Goal: Transaction & Acquisition: Purchase product/service

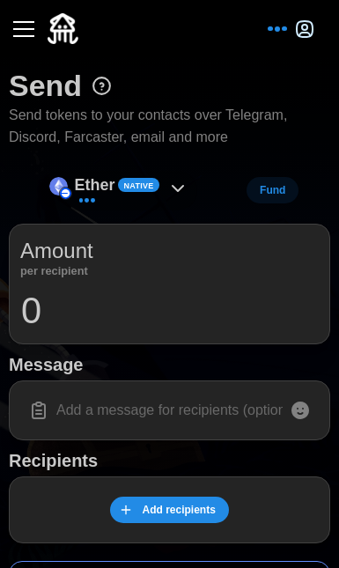
click at [121, 180] on div "Native" at bounding box center [139, 185] width 42 height 14
click at [173, 187] on icon at bounding box center [177, 188] width 21 height 21
click at [174, 186] on icon at bounding box center [178, 188] width 11 height 5
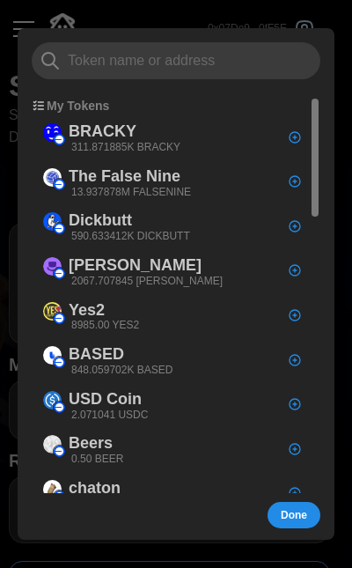
drag, startPoint x: 61, startPoint y: 109, endPoint x: 206, endPoint y: 85, distance: 147.5
click at [62, 109] on p "My Tokens" at bounding box center [78, 106] width 63 height 18
click at [220, 5] on div at bounding box center [176, 284] width 352 height 568
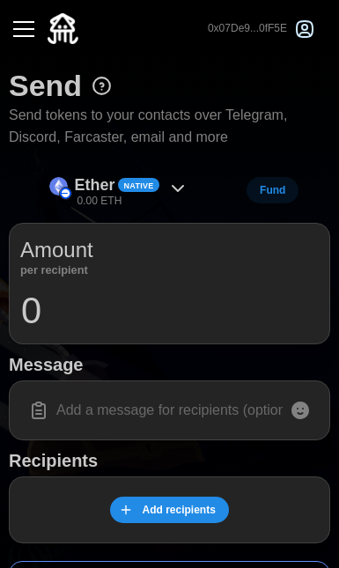
click at [11, 28] on button "button" at bounding box center [24, 29] width 30 height 30
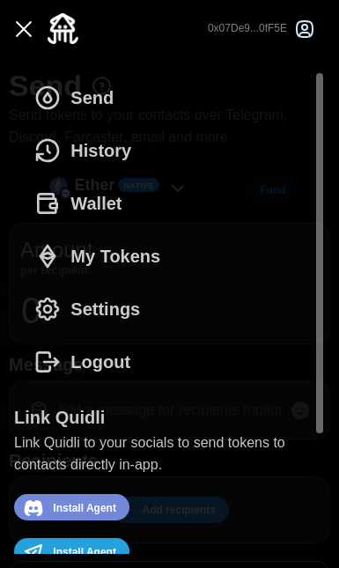
click at [114, 214] on span "Wallet" at bounding box center [95, 203] width 51 height 51
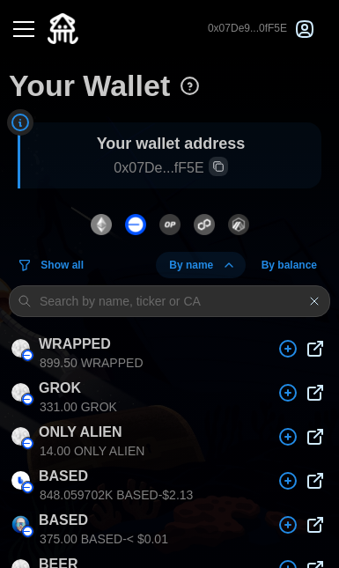
scroll to position [4, 0]
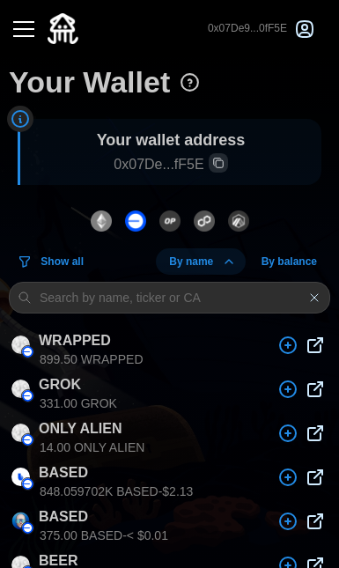
click at [20, 14] on button "button" at bounding box center [24, 29] width 30 height 30
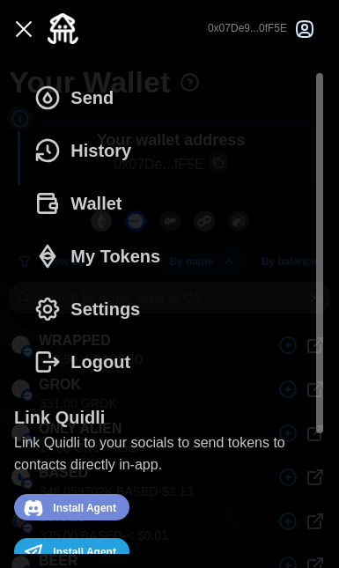
click at [106, 306] on span "Settings" at bounding box center [105, 309] width 70 height 51
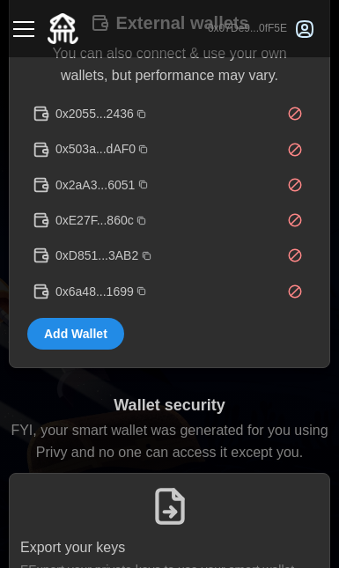
scroll to position [475, 0]
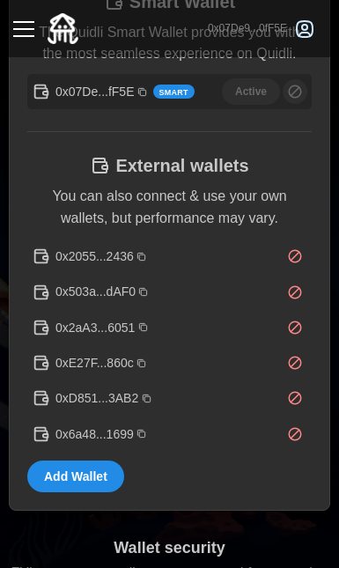
click at [28, 37] on button "button" at bounding box center [24, 29] width 30 height 30
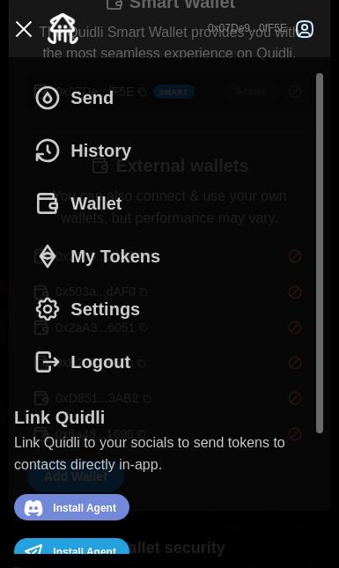
click at [130, 204] on button "Wallet" at bounding box center [82, 203] width 137 height 53
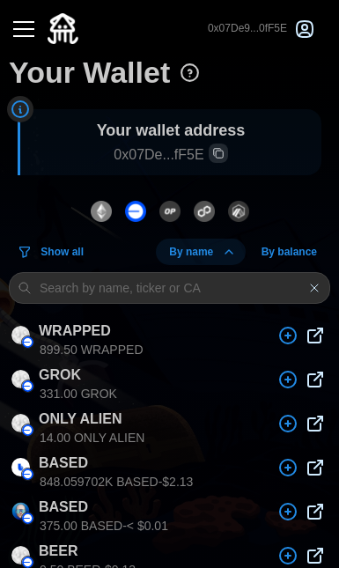
scroll to position [17, 0]
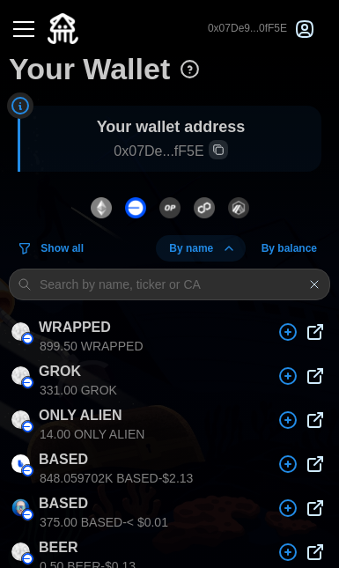
click at [90, 204] on button "dots" at bounding box center [101, 207] width 30 height 37
click at [142, 210] on img "dots" at bounding box center [135, 207] width 21 height 21
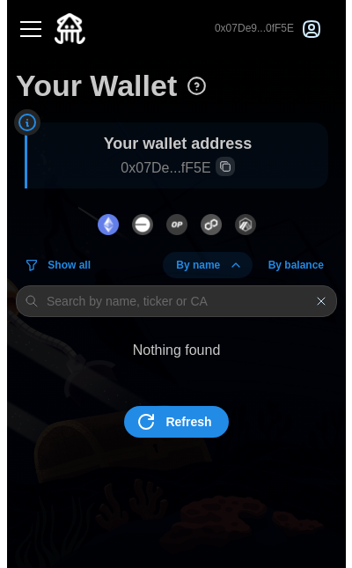
scroll to position [0, 0]
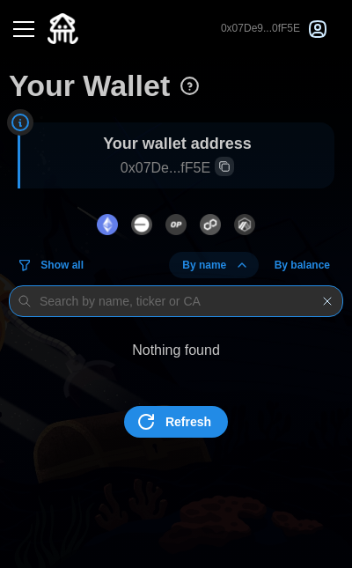
click at [175, 304] on input at bounding box center [176, 301] width 335 height 32
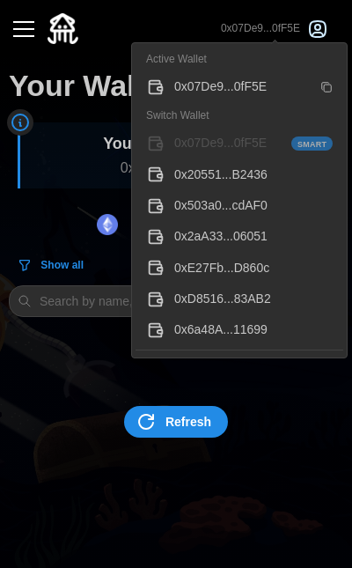
click at [327, 91] on icon "button" at bounding box center [327, 87] width 12 height 12
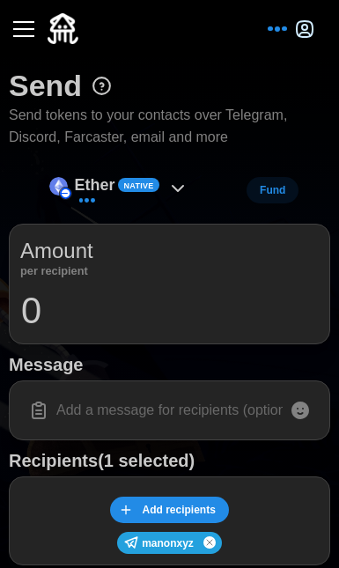
click at [181, 424] on input at bounding box center [169, 410] width 299 height 37
type input "gm gm"
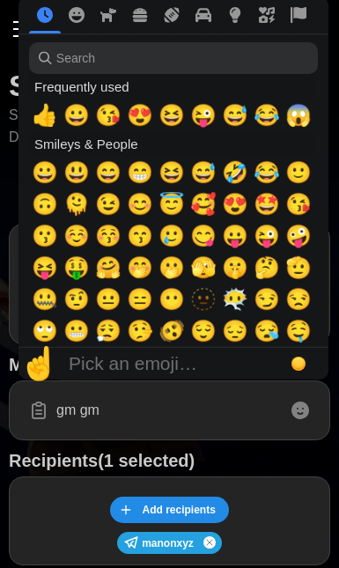
click at [307, 409] on icon at bounding box center [301, 411] width 18 height 18
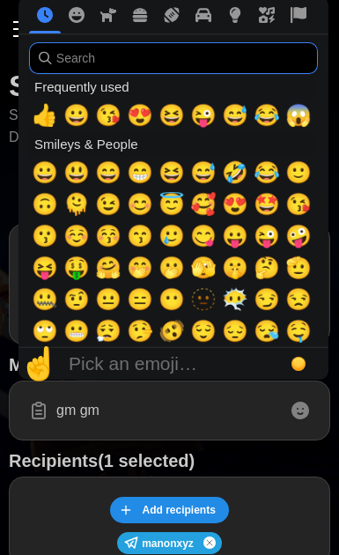
click at [119, 55] on input "search" at bounding box center [173, 58] width 289 height 32
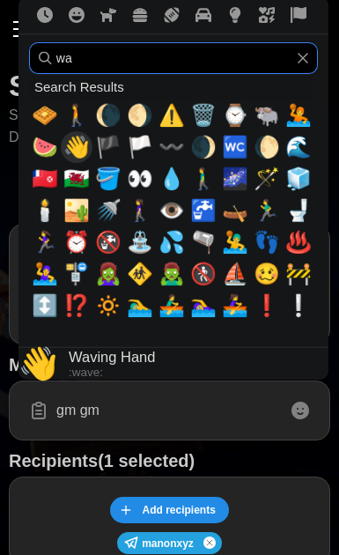
type input "wa"
click at [79, 143] on span "👋" at bounding box center [76, 147] width 26 height 25
type input "gm gm 👋"
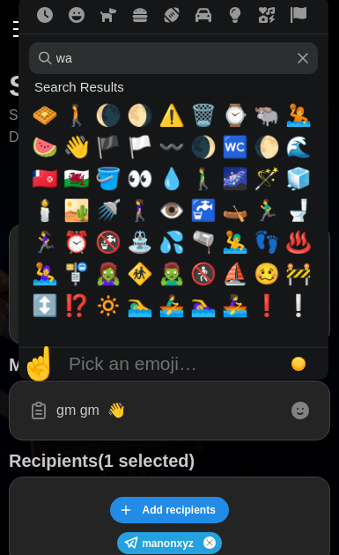
click at [179, 353] on div "Pick an emoji…" at bounding box center [133, 363] width 129 height 21
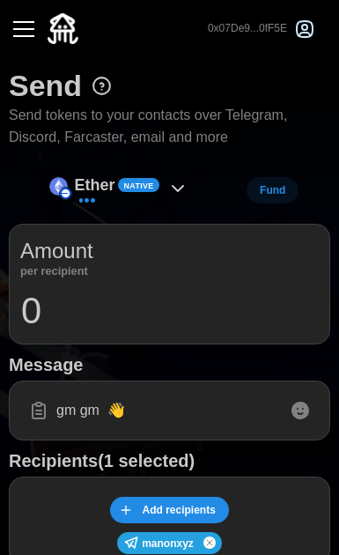
click at [200, 423] on input "gm gm 👋" at bounding box center [169, 410] width 299 height 37
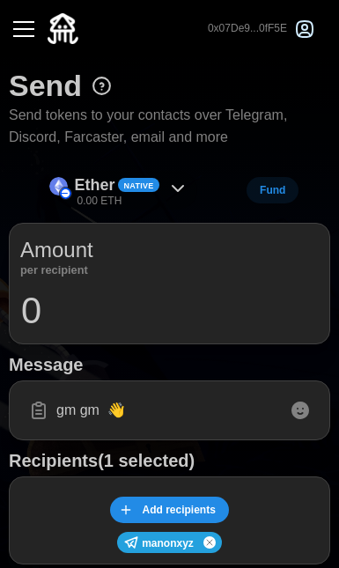
click at [185, 181] on icon at bounding box center [177, 188] width 21 height 21
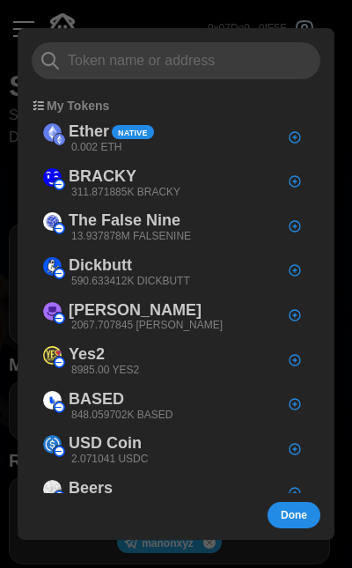
click at [214, 17] on div at bounding box center [176, 284] width 352 height 568
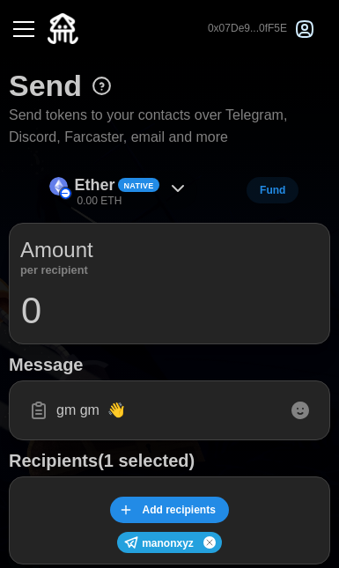
click at [182, 188] on icon at bounding box center [177, 188] width 21 height 21
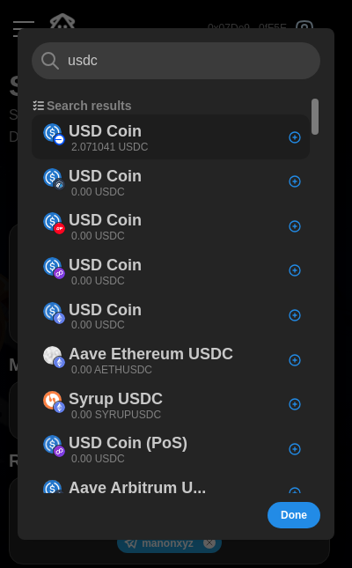
type input "usdc"
click at [173, 137] on div "USD Coin 2.071041 USDC" at bounding box center [171, 137] width 278 height 45
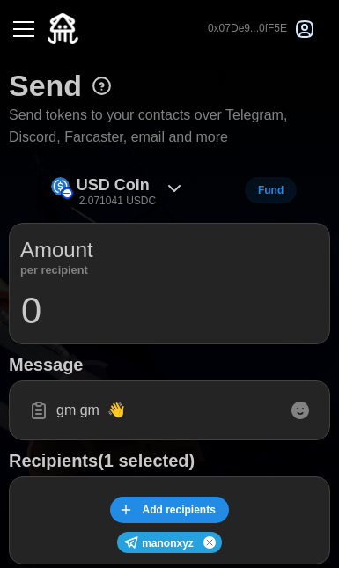
click at [119, 322] on input "0" at bounding box center [169, 311] width 299 height 44
type input "1"
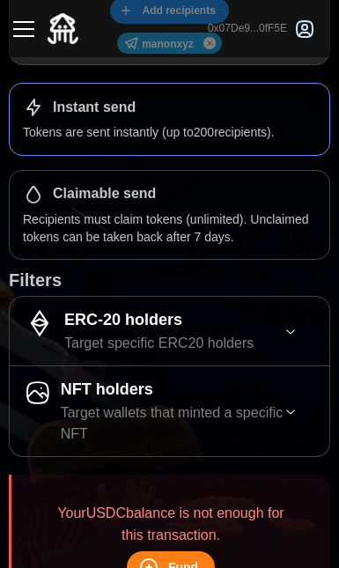
scroll to position [597, 0]
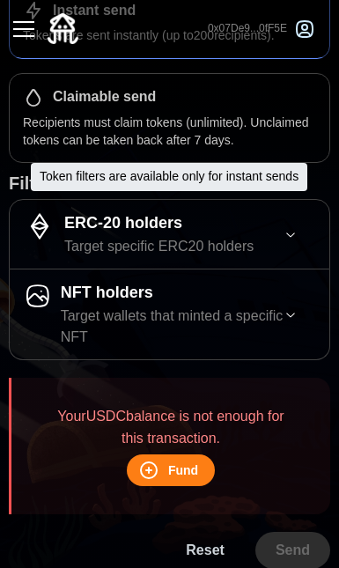
click at [220, 200] on span "ERC-20 holders Target specific ERC20 holders" at bounding box center [154, 234] width 260 height 69
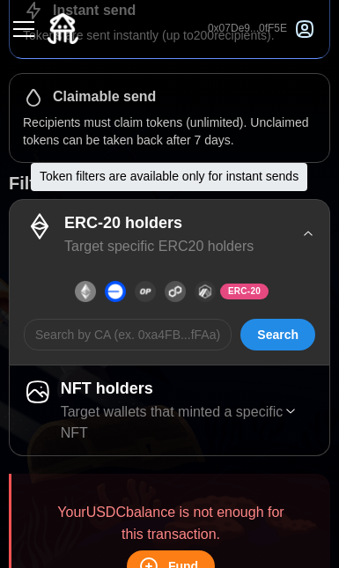
click at [112, 281] on img "dots" at bounding box center [115, 291] width 21 height 21
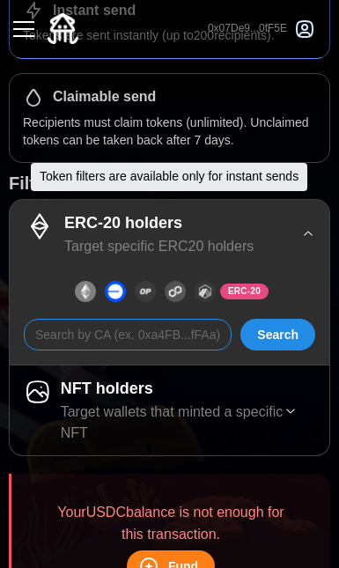
click at [174, 328] on input at bounding box center [128, 335] width 208 height 32
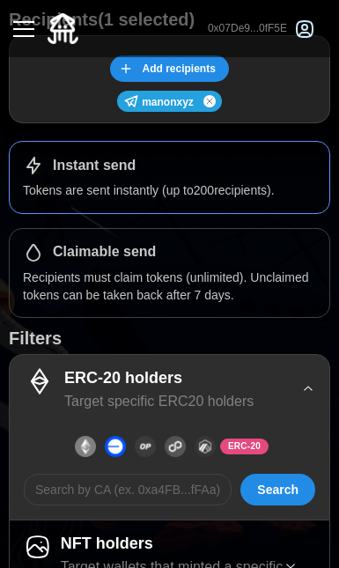
click at [246, 327] on h1 "Filters" at bounding box center [170, 338] width 322 height 23
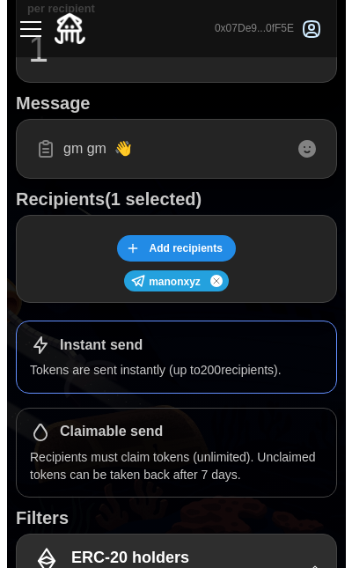
scroll to position [101, 0]
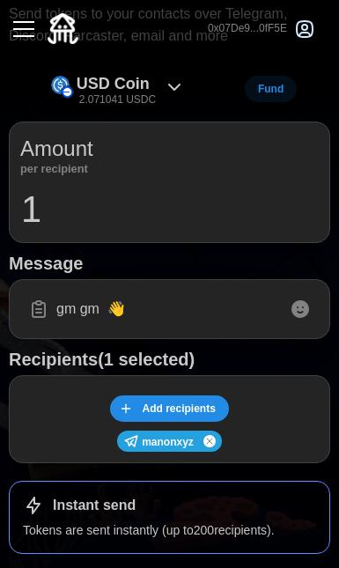
click at [184, 404] on span "Add recipients" at bounding box center [178, 409] width 73 height 25
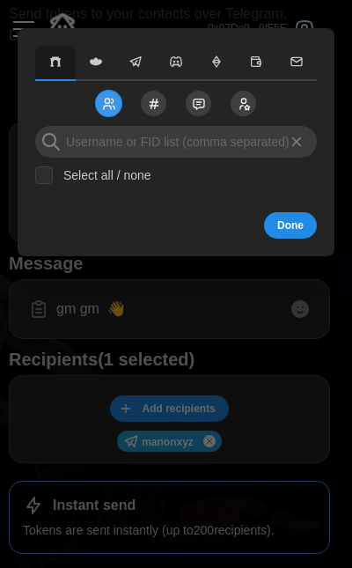
click at [62, 69] on icon "button" at bounding box center [55, 62] width 14 height 14
click at [123, 63] on span "button" at bounding box center [136, 63] width 32 height 16
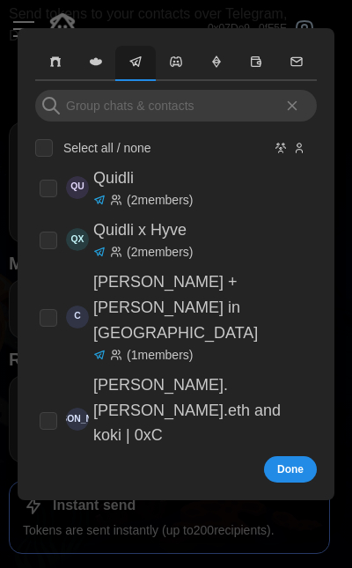
click at [57, 63] on icon "button" at bounding box center [55, 62] width 14 height 14
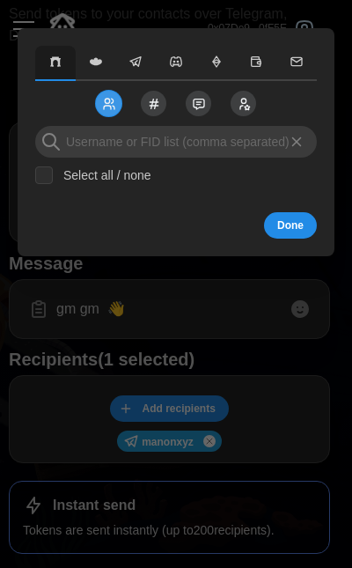
click at [138, 65] on icon "button" at bounding box center [135, 62] width 11 height 10
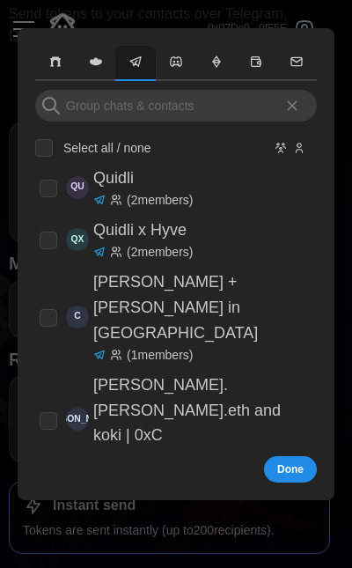
click at [161, 60] on span "button" at bounding box center [176, 63] width 32 height 16
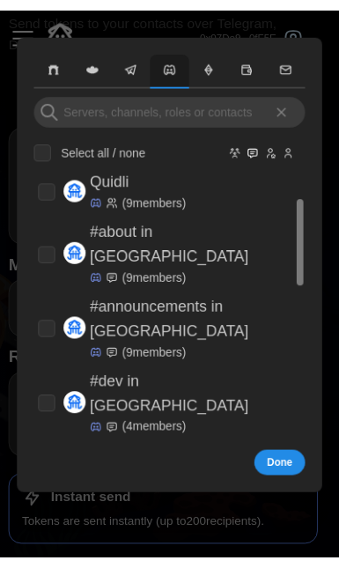
scroll to position [386, 0]
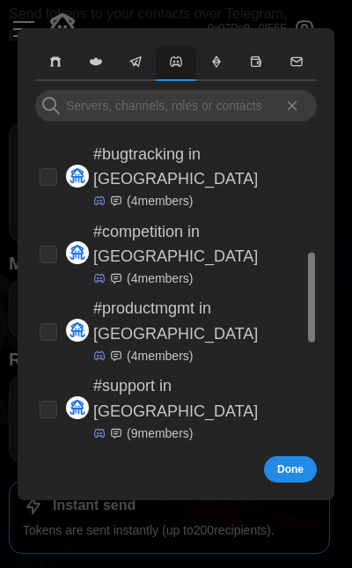
click at [299, 101] on icon at bounding box center [293, 106] width 16 height 16
click at [136, 22] on div at bounding box center [176, 284] width 352 height 568
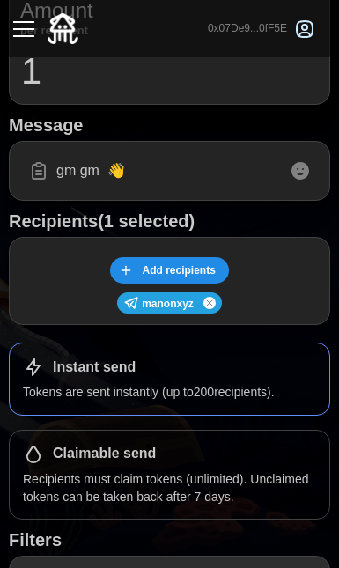
scroll to position [68, 0]
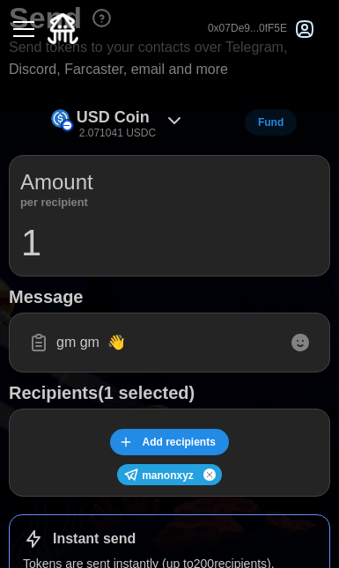
click at [151, 109] on div "USD Coin 2.071041 USDC" at bounding box center [116, 123] width 79 height 36
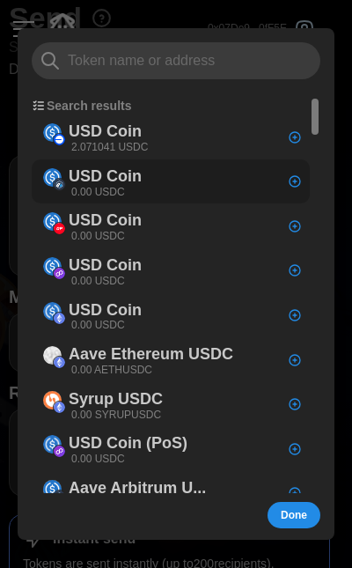
click at [158, 177] on div "USD Coin 0.00 USDC" at bounding box center [171, 181] width 278 height 45
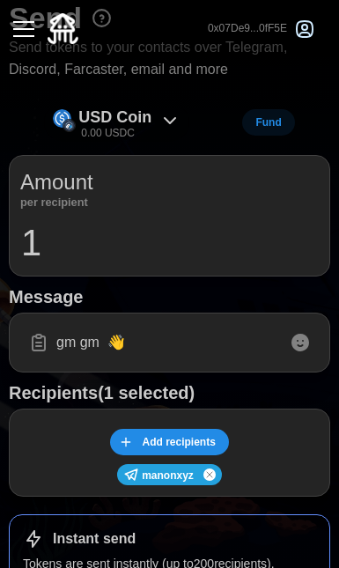
click at [145, 112] on p "USD Coin" at bounding box center [114, 118] width 73 height 26
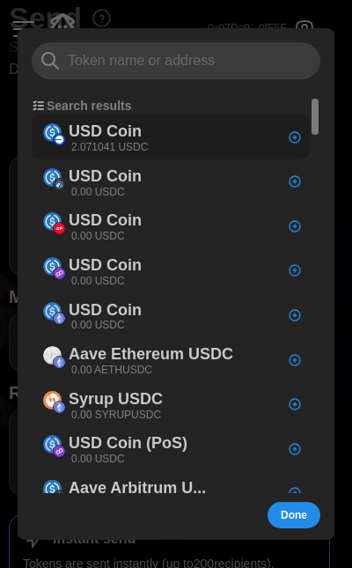
click at [144, 140] on p "2.071041 USDC" at bounding box center [109, 147] width 77 height 15
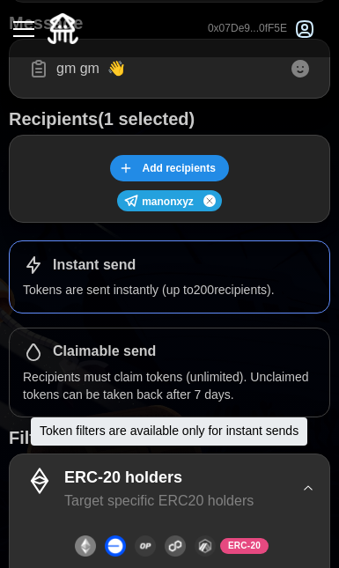
scroll to position [0, 0]
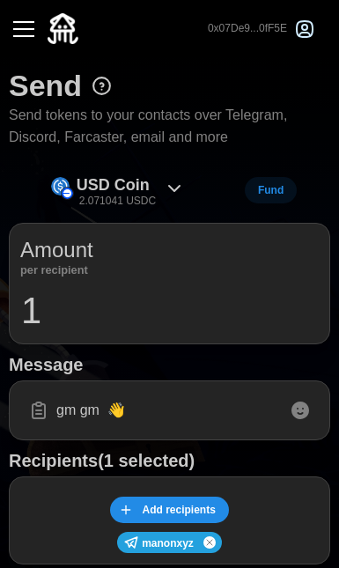
click at [190, 500] on span "Add recipients" at bounding box center [178, 510] width 73 height 25
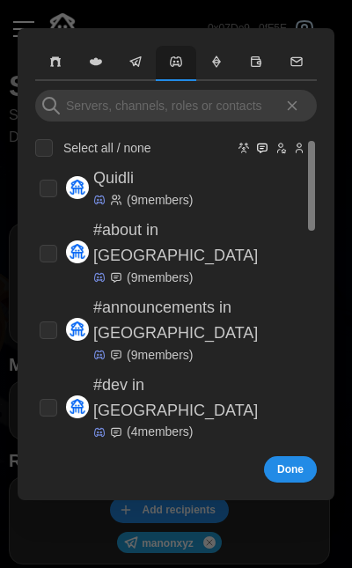
click at [300, 62] on icon "button" at bounding box center [297, 62] width 11 height 8
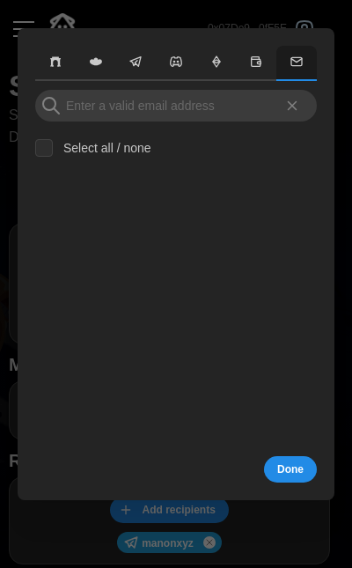
click at [262, 75] on button "button" at bounding box center [257, 63] width 41 height 35
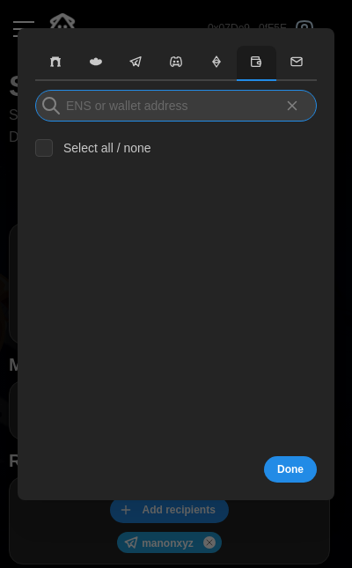
click at [284, 114] on input at bounding box center [176, 106] width 282 height 32
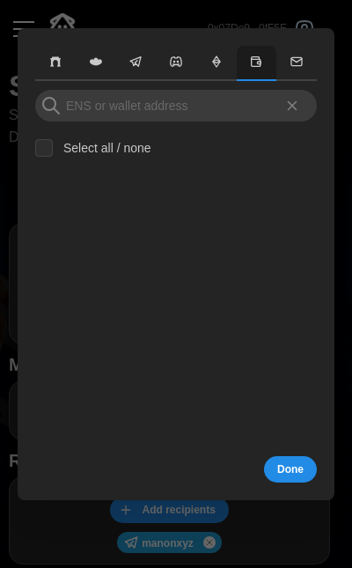
click at [288, 109] on icon at bounding box center [293, 106] width 16 height 16
click at [304, 468] on button "Done" at bounding box center [290, 469] width 53 height 26
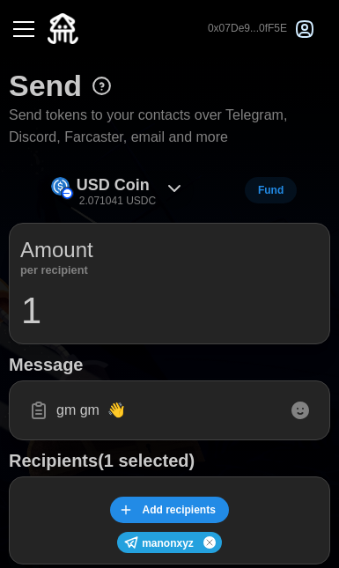
click at [153, 175] on div "USD Coin 2.071041 USDC" at bounding box center [116, 191] width 79 height 36
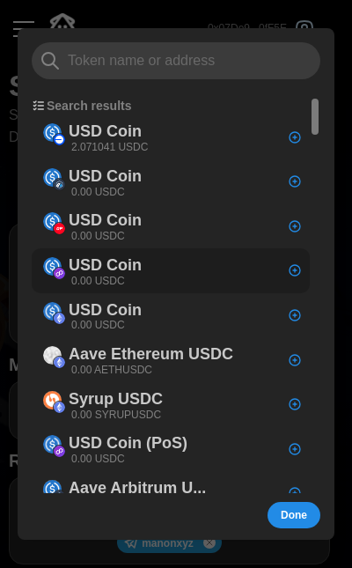
click at [138, 271] on p "USD Coin" at bounding box center [105, 266] width 73 height 26
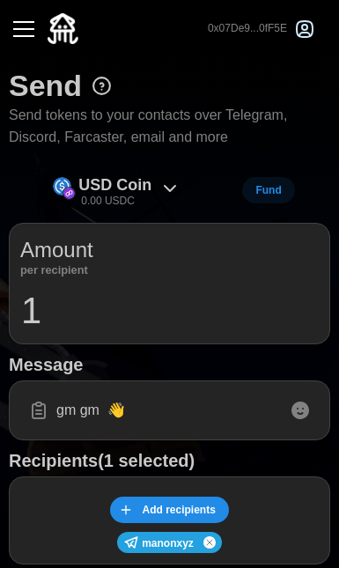
click at [130, 174] on p "USD Coin" at bounding box center [114, 186] width 73 height 26
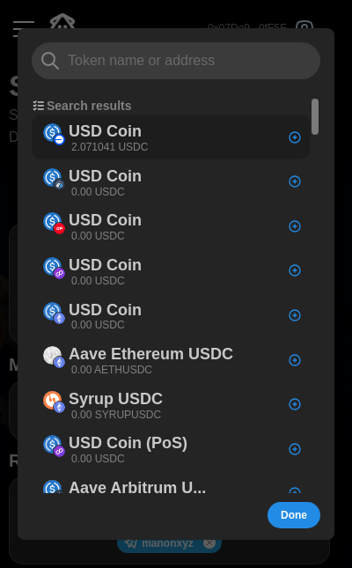
click at [158, 136] on div "USD Coin 2.071041 USDC" at bounding box center [171, 137] width 278 height 45
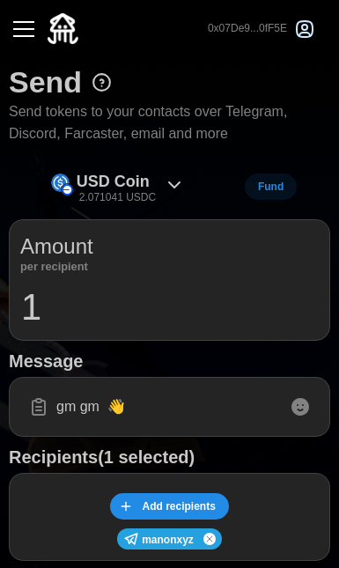
scroll to position [554, 0]
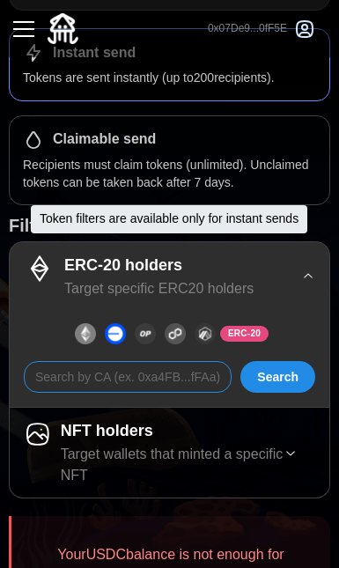
click at [184, 361] on input at bounding box center [128, 377] width 208 height 32
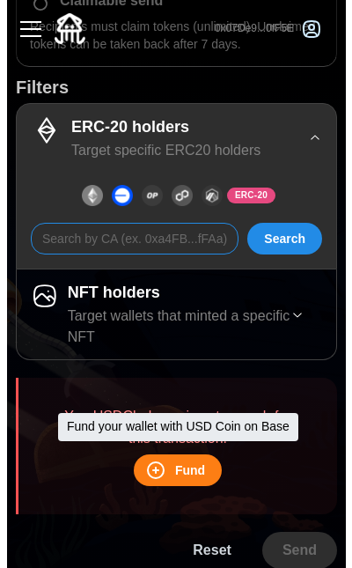
scroll to position [70, 0]
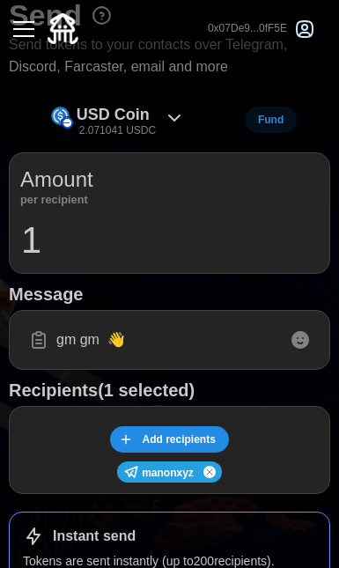
click at [105, 105] on p "USD Coin" at bounding box center [113, 115] width 73 height 26
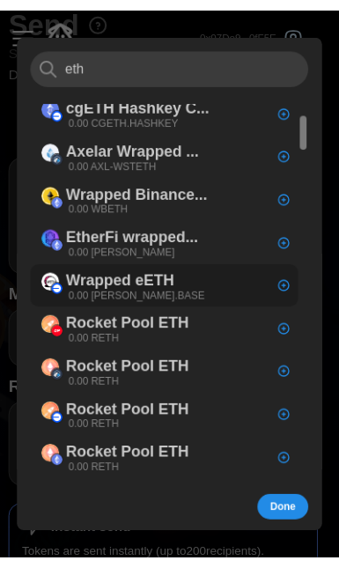
scroll to position [0, 0]
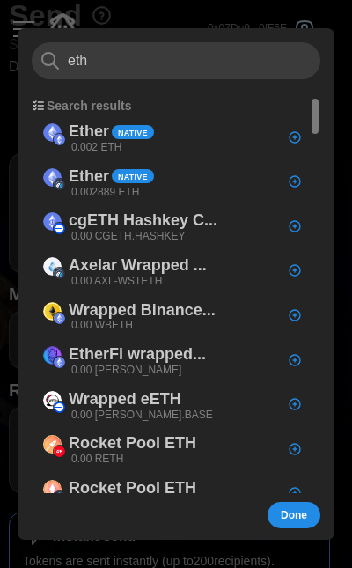
type input "eth"
click at [208, 12] on div at bounding box center [176, 284] width 352 height 568
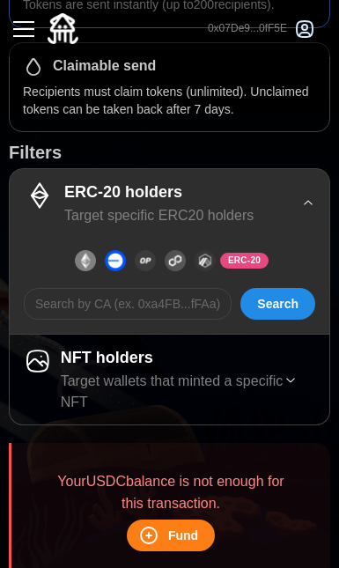
scroll to position [499, 0]
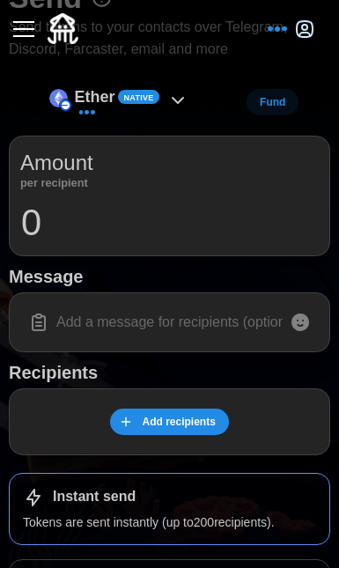
scroll to position [230, 0]
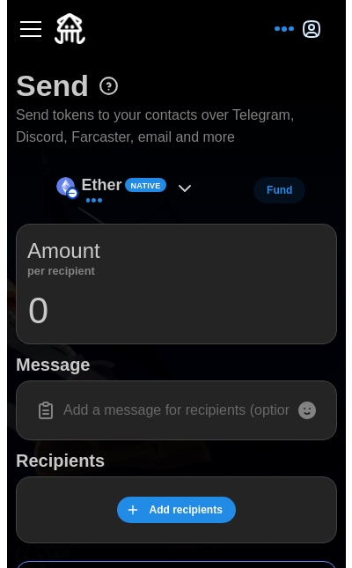
scroll to position [169, 0]
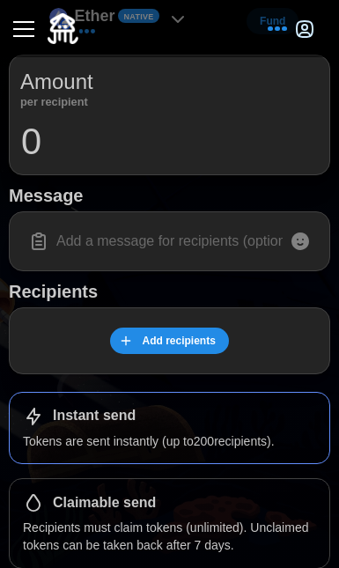
click at [169, 332] on span "Add recipients" at bounding box center [178, 341] width 73 height 25
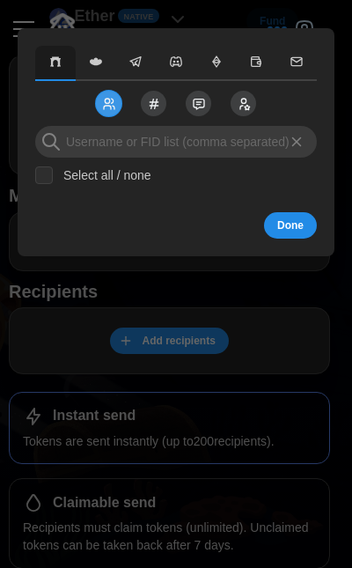
click at [137, 59] on icon "button" at bounding box center [135, 62] width 11 height 10
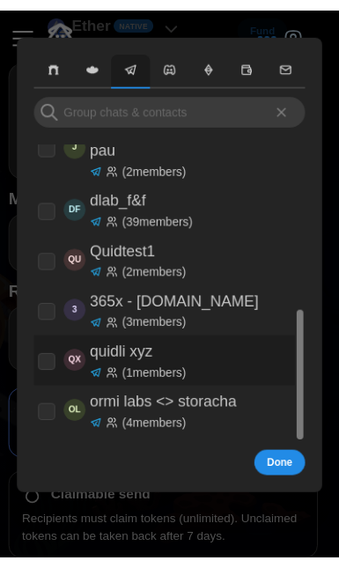
scroll to position [389, 0]
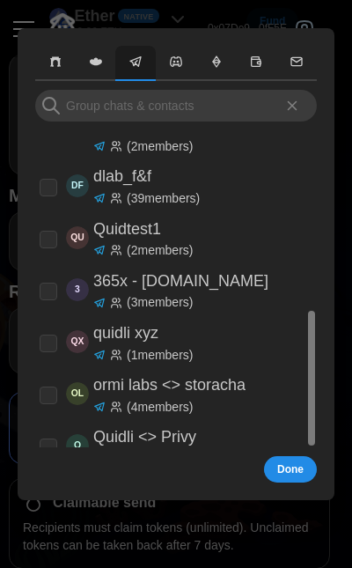
click at [174, 529] on p "iExec <> Quidli" at bounding box center [146, 542] width 107 height 26
checkbox input "true"
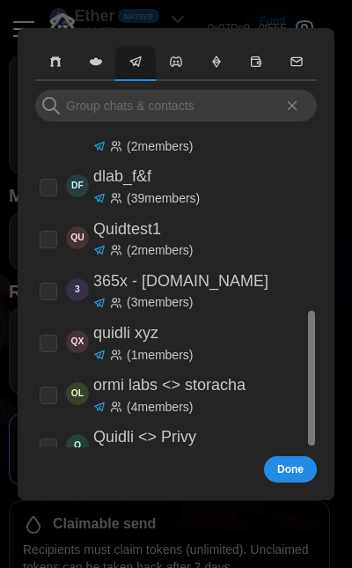
click at [283, 465] on span "Done" at bounding box center [291, 469] width 26 height 25
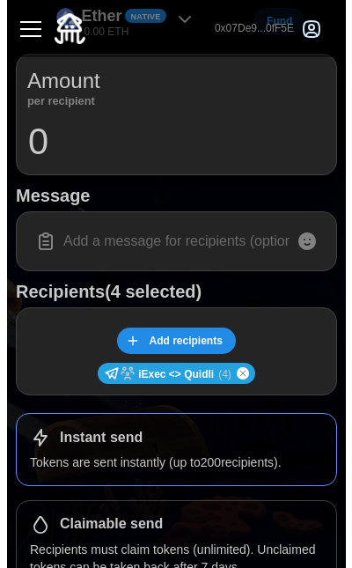
scroll to position [0, 0]
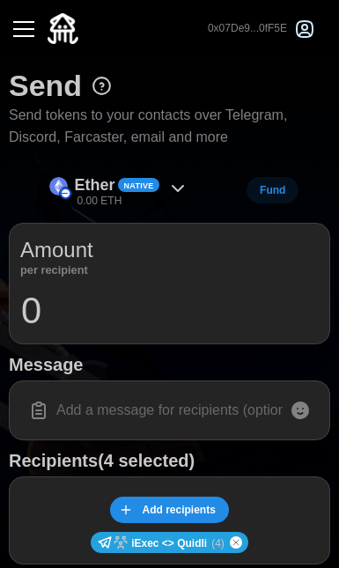
click at [170, 187] on icon at bounding box center [177, 188] width 21 height 21
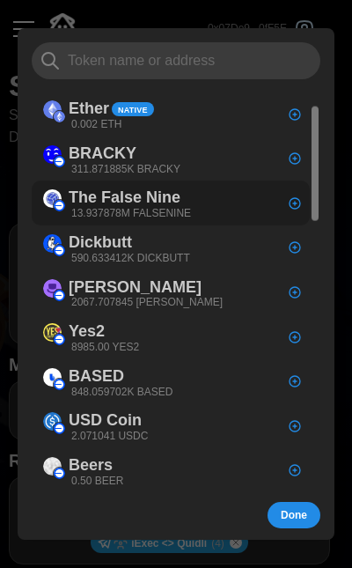
scroll to position [26, 0]
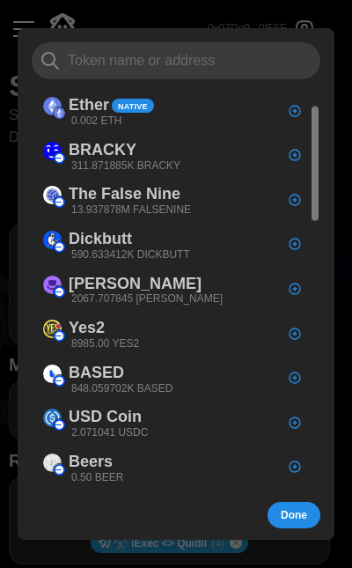
click at [207, 57] on input at bounding box center [176, 60] width 289 height 37
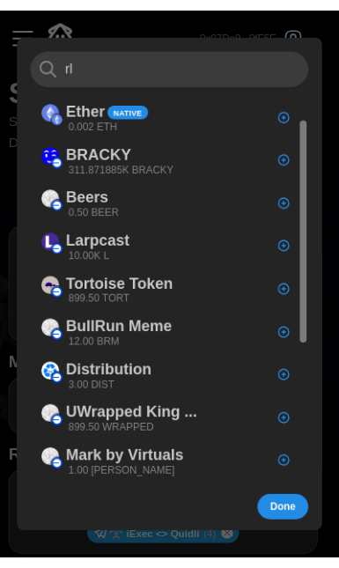
scroll to position [0, 0]
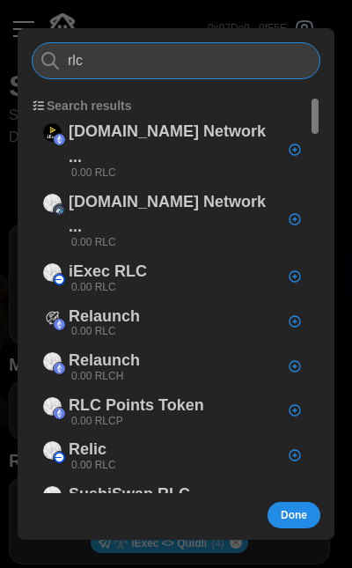
type input "rlc"
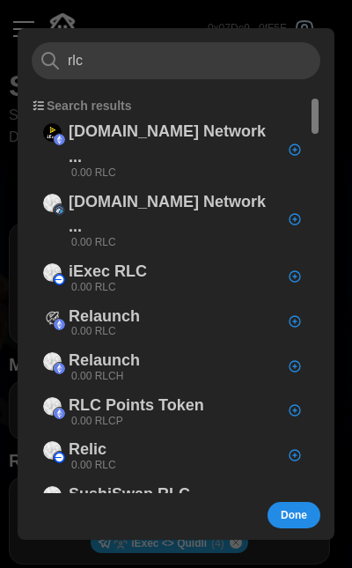
click at [257, 19] on div at bounding box center [176, 284] width 352 height 568
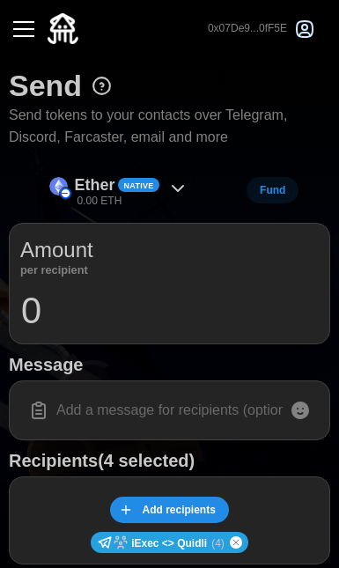
click at [120, 187] on div "Native" at bounding box center [139, 185] width 42 height 14
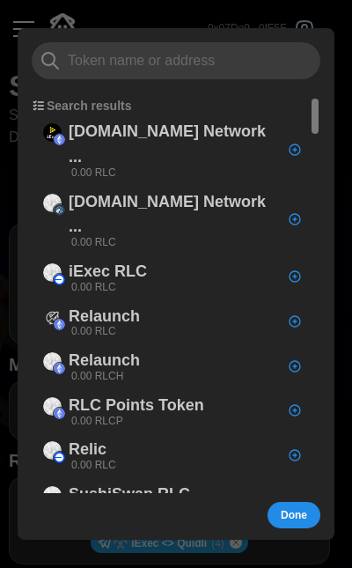
click at [180, 38] on div "Search results [DOMAIN_NAME] Network ... 0.00 RLC [DOMAIN_NAME] Network ... 0.0…" at bounding box center [176, 285] width 317 height 515
click at [32, 33] on div "Search results [DOMAIN_NAME] Network ... 0.00 RLC [DOMAIN_NAME] Network ... 0.0…" at bounding box center [176, 285] width 317 height 515
click at [56, 15] on div at bounding box center [176, 284] width 352 height 568
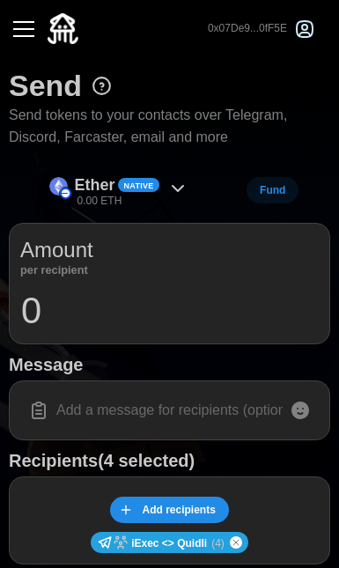
click at [34, 30] on button "button" at bounding box center [24, 29] width 30 height 30
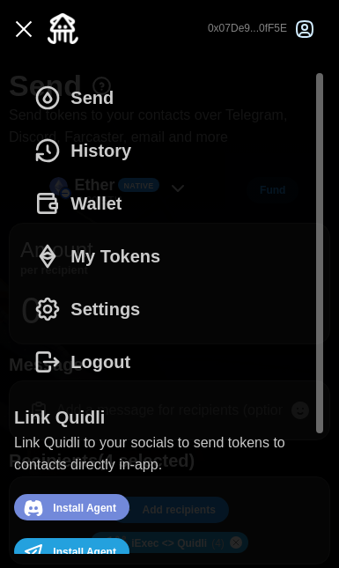
click at [81, 210] on span "Wallet" at bounding box center [95, 203] width 51 height 51
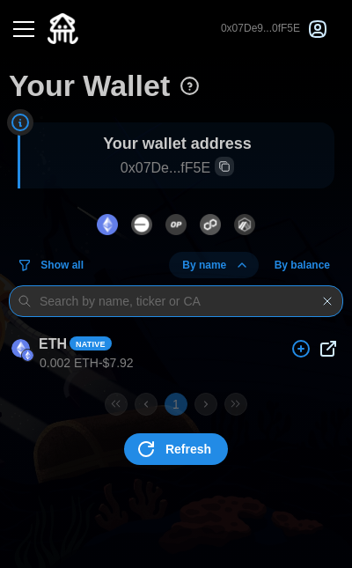
click at [251, 306] on input at bounding box center [176, 301] width 335 height 32
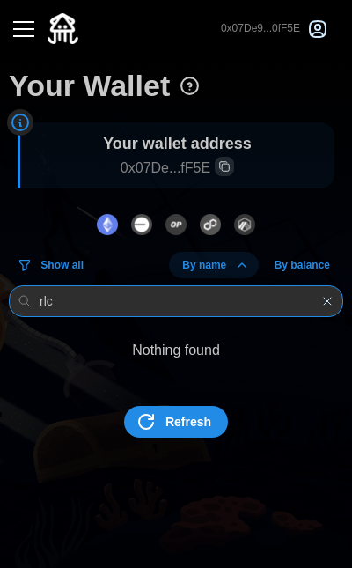
type input "rlc"
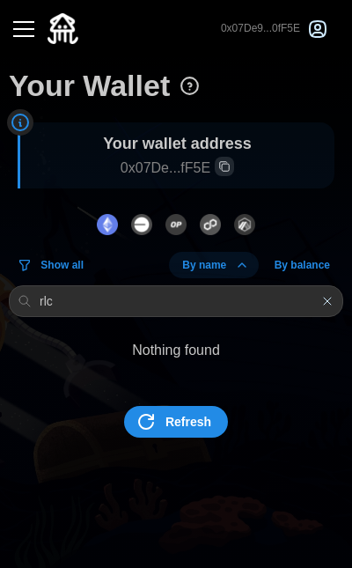
click at [175, 407] on span "Refresh" at bounding box center [189, 422] width 46 height 30
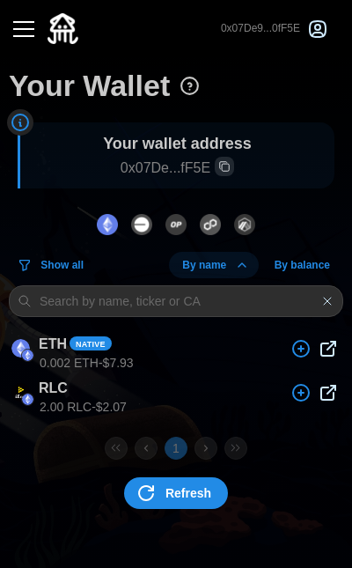
click at [21, 32] on button "button" at bounding box center [24, 29] width 30 height 30
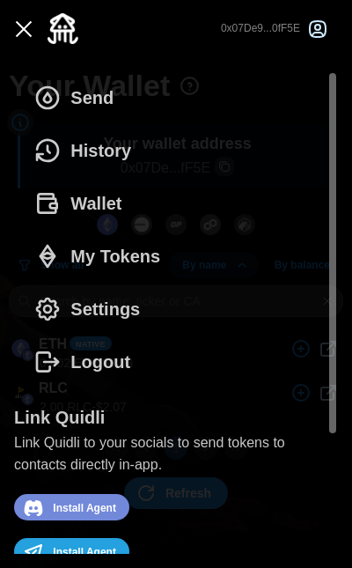
click at [115, 96] on button "Send" at bounding box center [78, 97] width 129 height 53
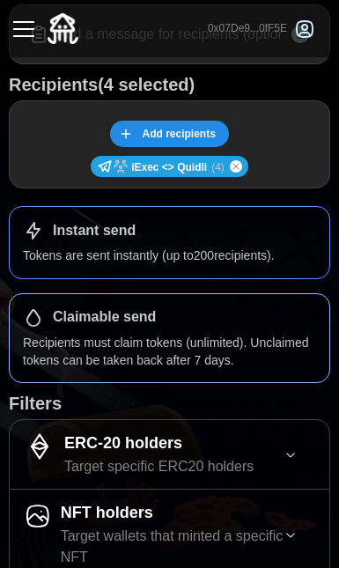
scroll to position [13, 0]
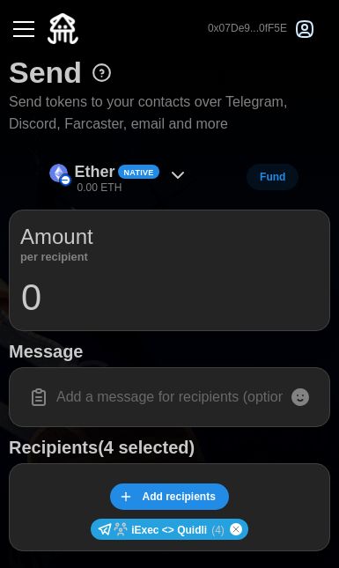
click at [161, 161] on div "Ether Native 0.00 ETH" at bounding box center [120, 178] width 158 height 40
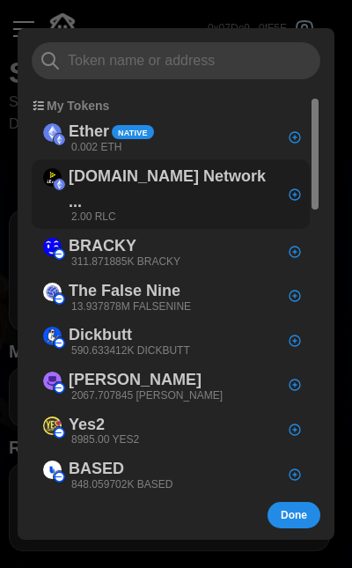
click at [125, 179] on p "[DOMAIN_NAME] Network ..." at bounding box center [174, 189] width 210 height 51
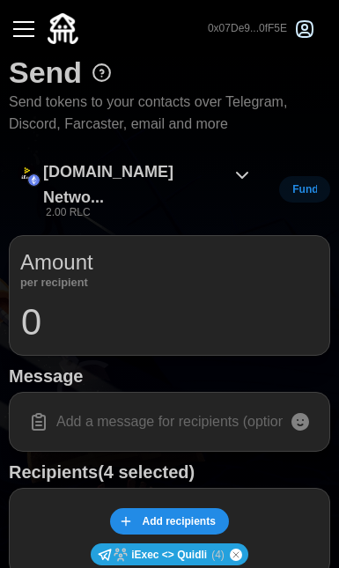
click at [91, 300] on input "0" at bounding box center [169, 322] width 299 height 44
type input "0.1"
click at [151, 365] on h1 "Message" at bounding box center [170, 376] width 322 height 23
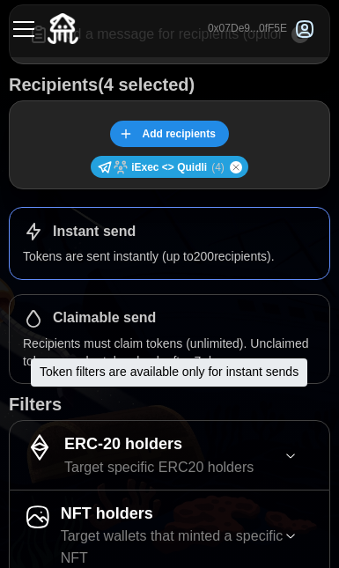
scroll to position [423, 0]
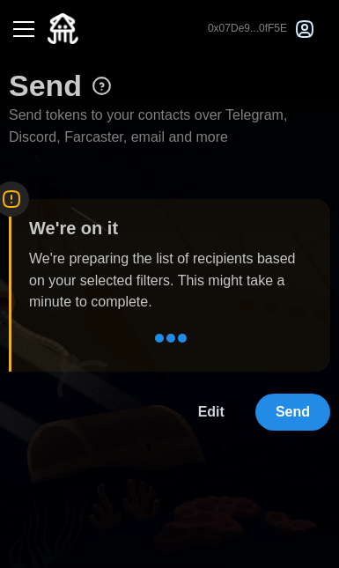
scroll to position [0, 0]
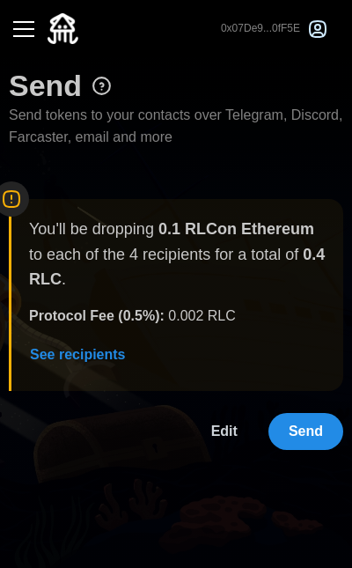
click at [305, 428] on span "Send" at bounding box center [306, 431] width 34 height 35
click at [305, 431] on span "Send" at bounding box center [306, 431] width 34 height 35
click at [229, 434] on span "Edit" at bounding box center [224, 431] width 26 height 35
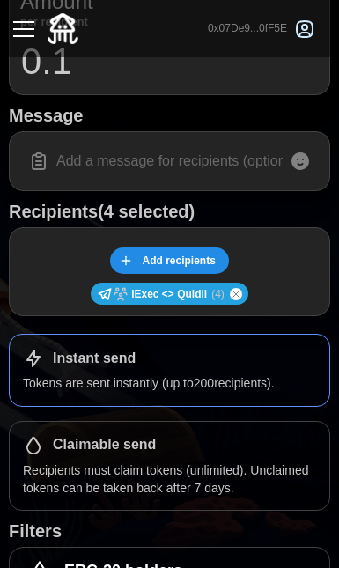
scroll to position [444, 0]
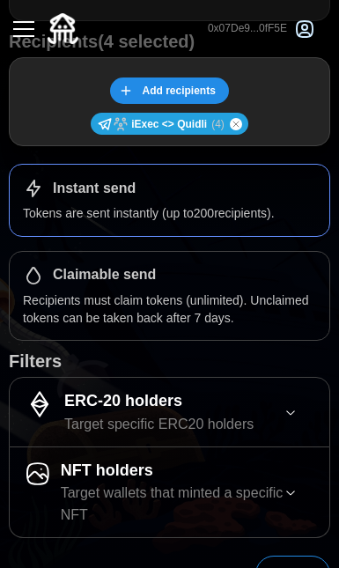
click at [299, 557] on span "Send" at bounding box center [293, 574] width 34 height 35
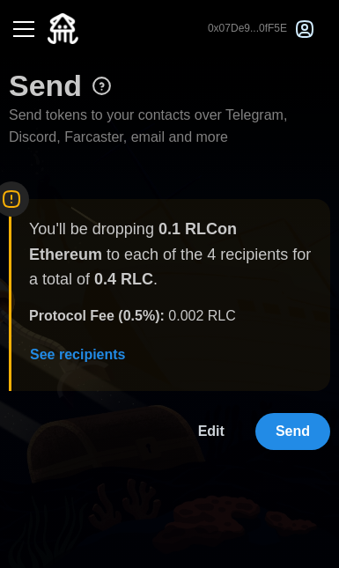
scroll to position [0, 0]
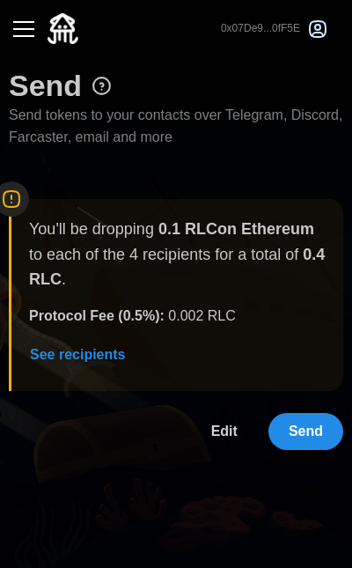
click at [313, 431] on span "Send" at bounding box center [306, 431] width 34 height 35
click at [33, 26] on button "button" at bounding box center [24, 29] width 30 height 30
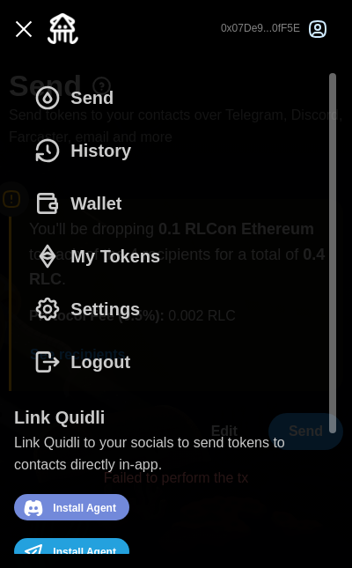
click at [107, 83] on span "Send" at bounding box center [91, 97] width 43 height 51
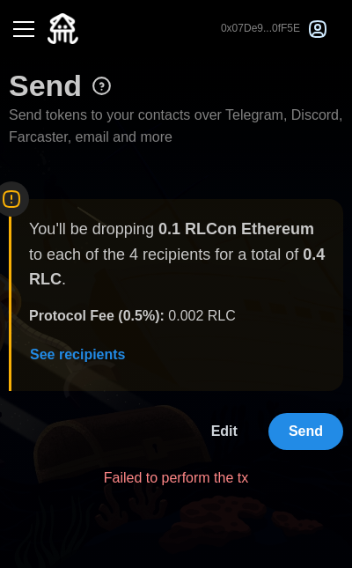
click at [225, 428] on span "Edit" at bounding box center [224, 431] width 26 height 35
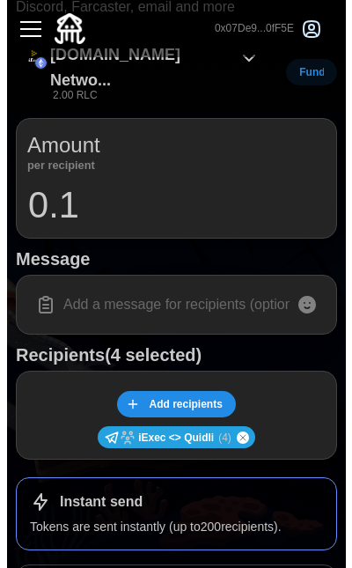
scroll to position [75, 0]
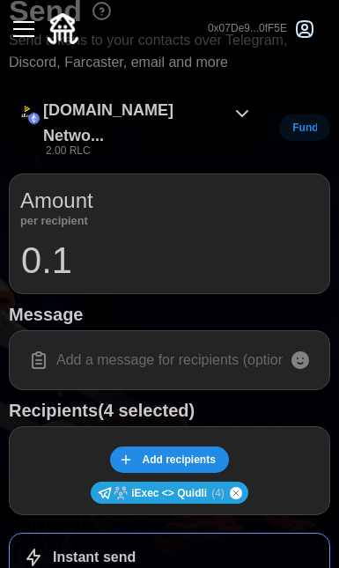
click at [142, 125] on div "[DOMAIN_NAME] Netwo... 2.00 RLC" at bounding box center [133, 128] width 181 height 61
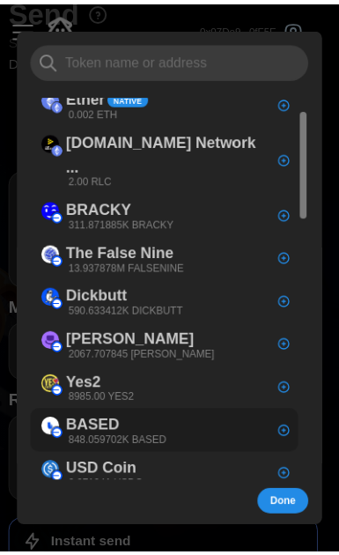
scroll to position [46, 0]
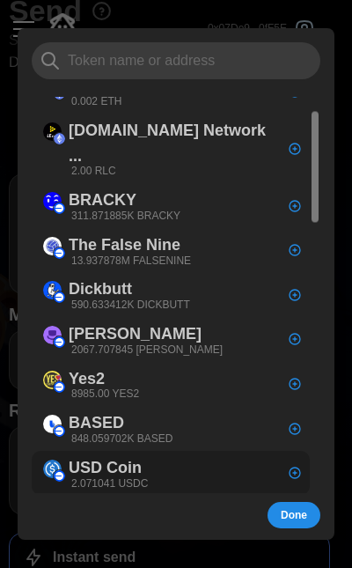
click at [117, 477] on p "2.071041 USDC" at bounding box center [109, 484] width 77 height 15
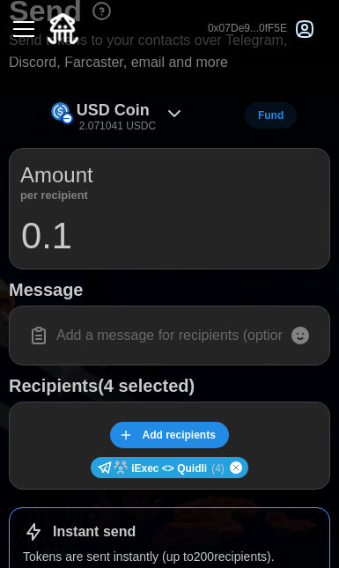
click at [122, 223] on input "0.1" at bounding box center [169, 236] width 299 height 44
type input "50.3"
type input "0.25"
click at [93, 300] on div "USD Coin 2.071041 USDC Fund Amount per recipient 0.25 Message Recipients (4 sel…" at bounding box center [170, 516] width 322 height 841
click at [93, 345] on input at bounding box center [169, 335] width 299 height 37
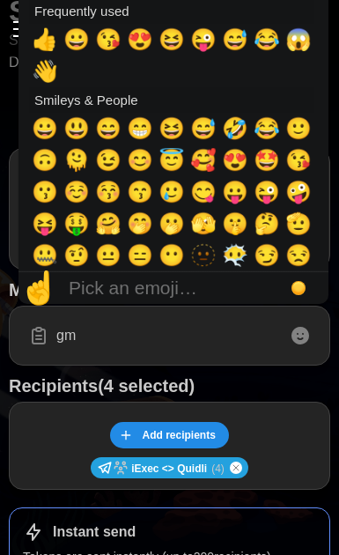
click at [303, 336] on icon at bounding box center [301, 336] width 18 height 18
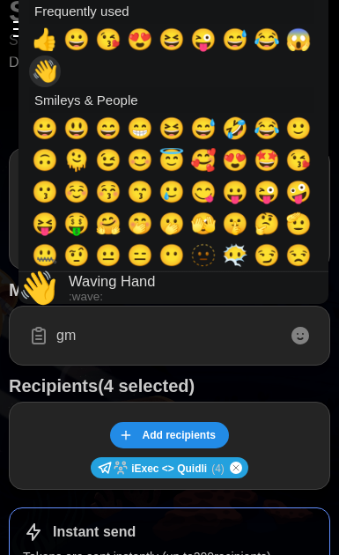
click at [42, 78] on span "👋" at bounding box center [45, 71] width 26 height 25
type input "gm 👋"
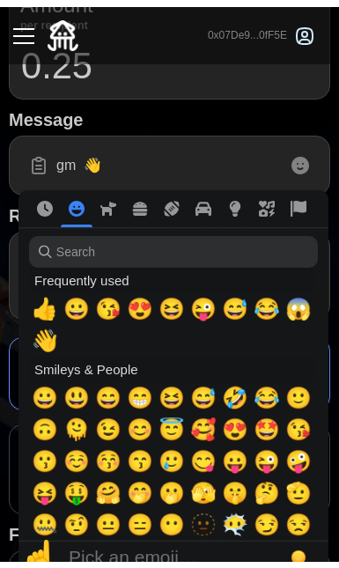
scroll to position [196, 0]
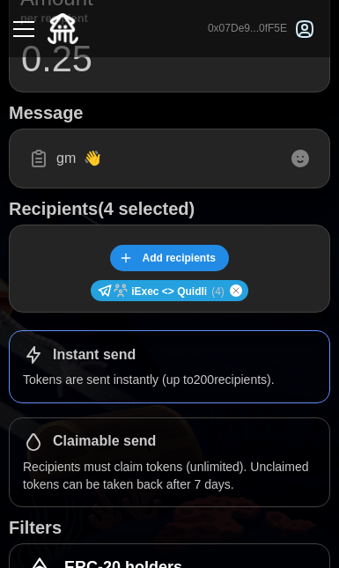
click at [224, 123] on div "USD Coin 2.071041 USDC Fund Amount per recipient 0.25 Message gm 👋 Recipients (…" at bounding box center [170, 339] width 322 height 841
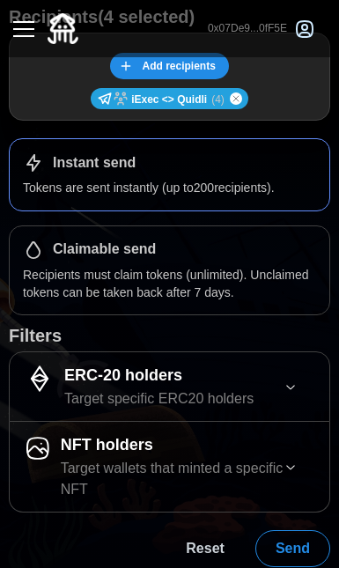
click at [284, 532] on span "Send" at bounding box center [293, 548] width 34 height 35
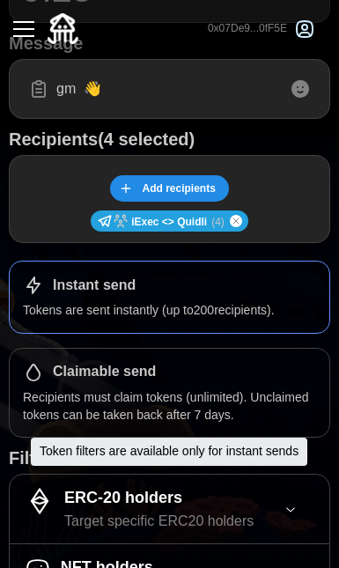
scroll to position [0, 0]
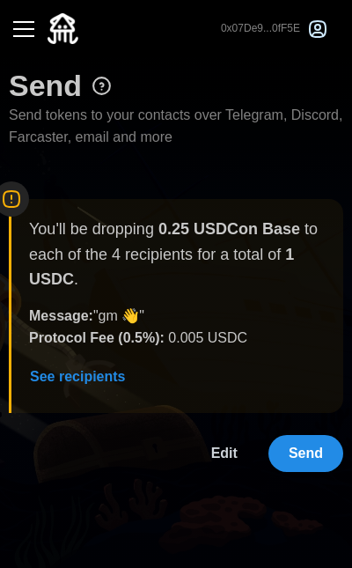
click at [308, 438] on span "Send" at bounding box center [306, 453] width 34 height 35
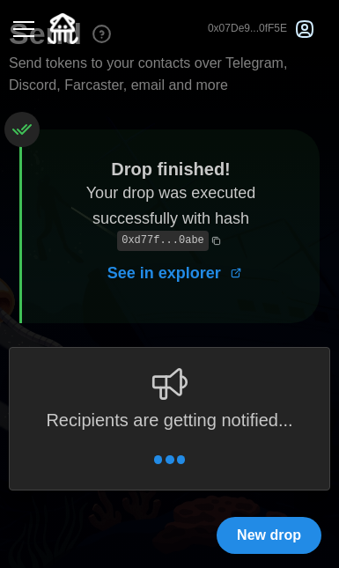
scroll to position [11, 0]
